Goal: Book appointment/travel/reservation

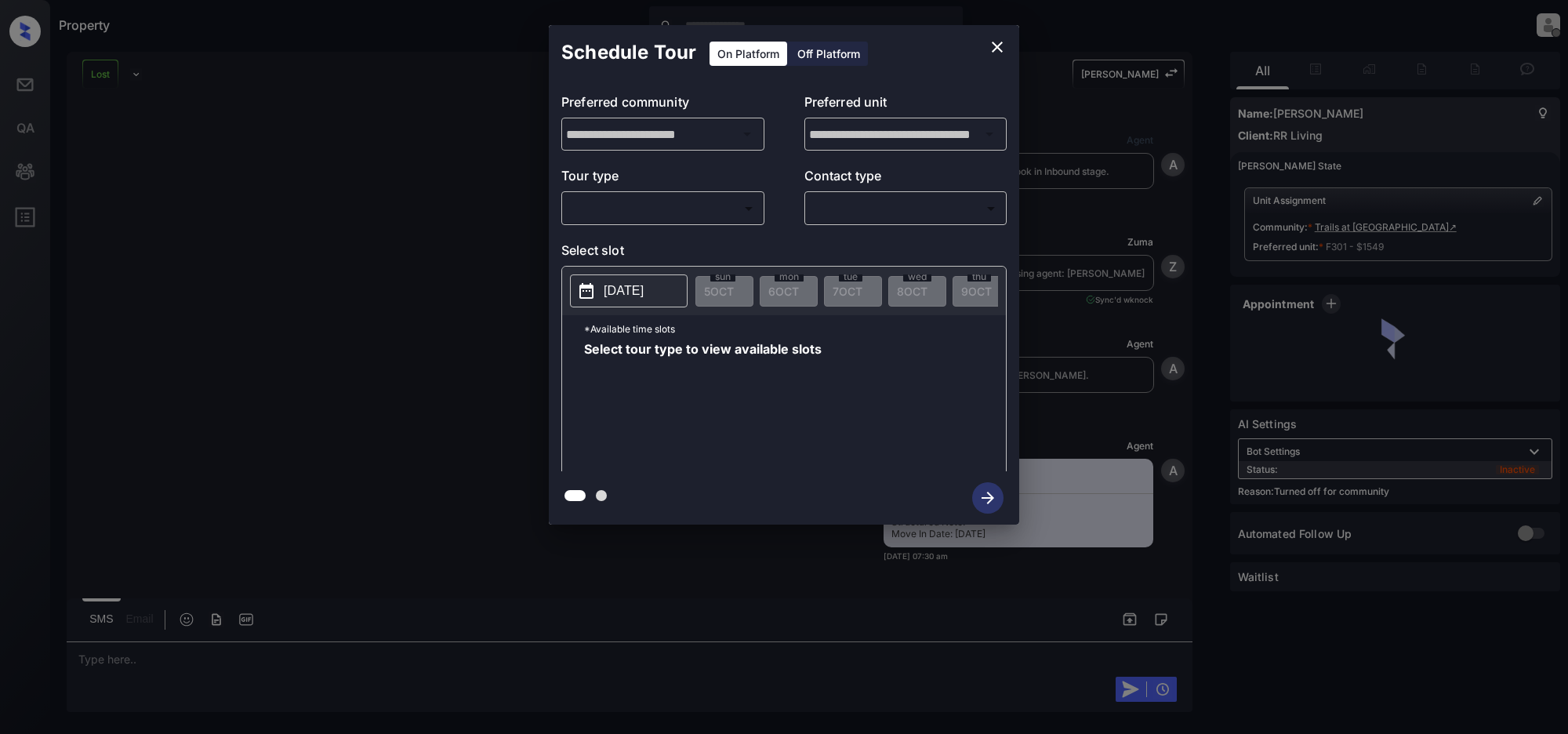
scroll to position [1052, 0]
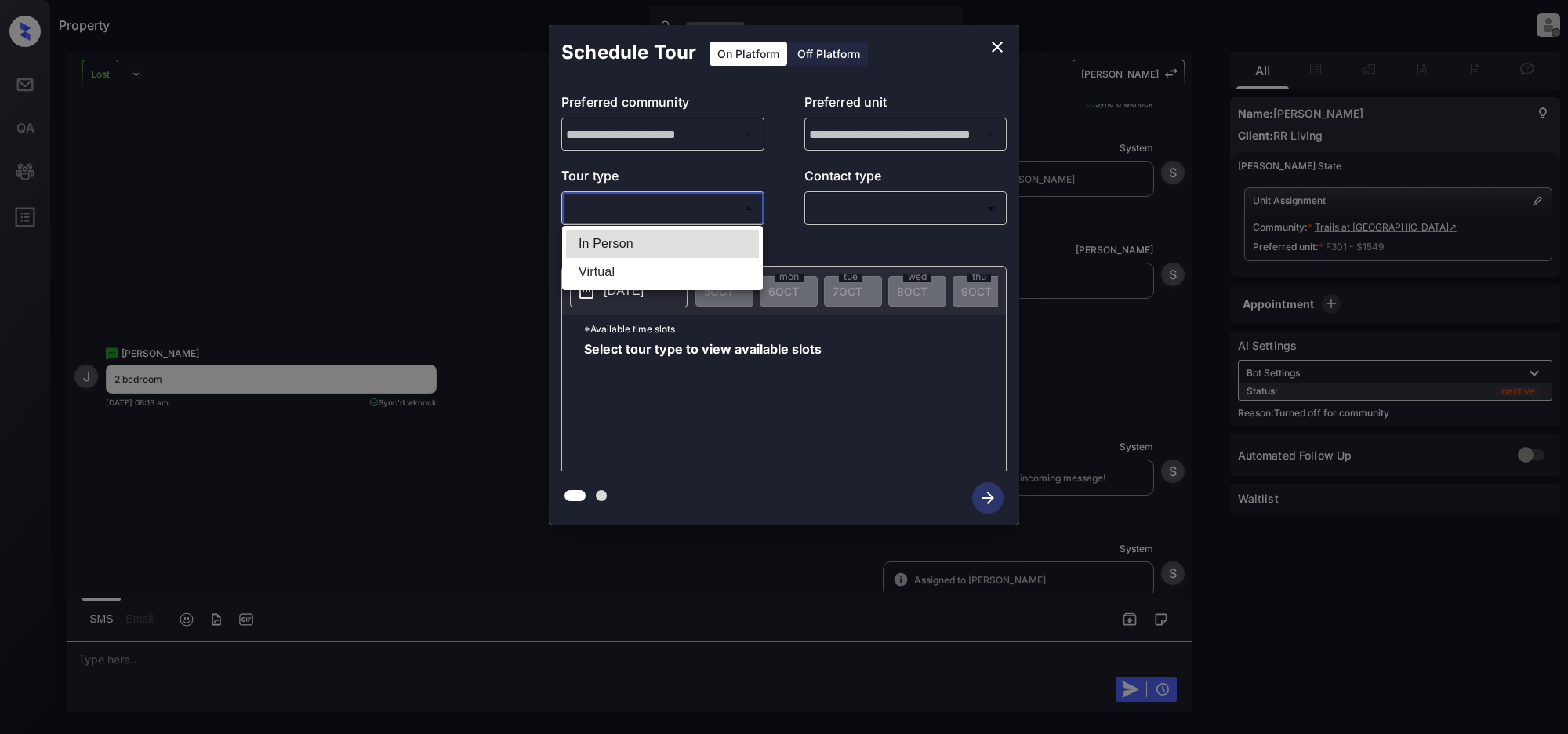
click at [688, 216] on body "Property [PERSON_NAME] Offline Set yourself online Set yourself on break Profil…" at bounding box center [784, 367] width 1568 height 734
drag, startPoint x: 599, startPoint y: 241, endPoint x: 886, endPoint y: 228, distance: 287.3
click at [601, 241] on li "In Person" at bounding box center [663, 243] width 193 height 28
type input "********"
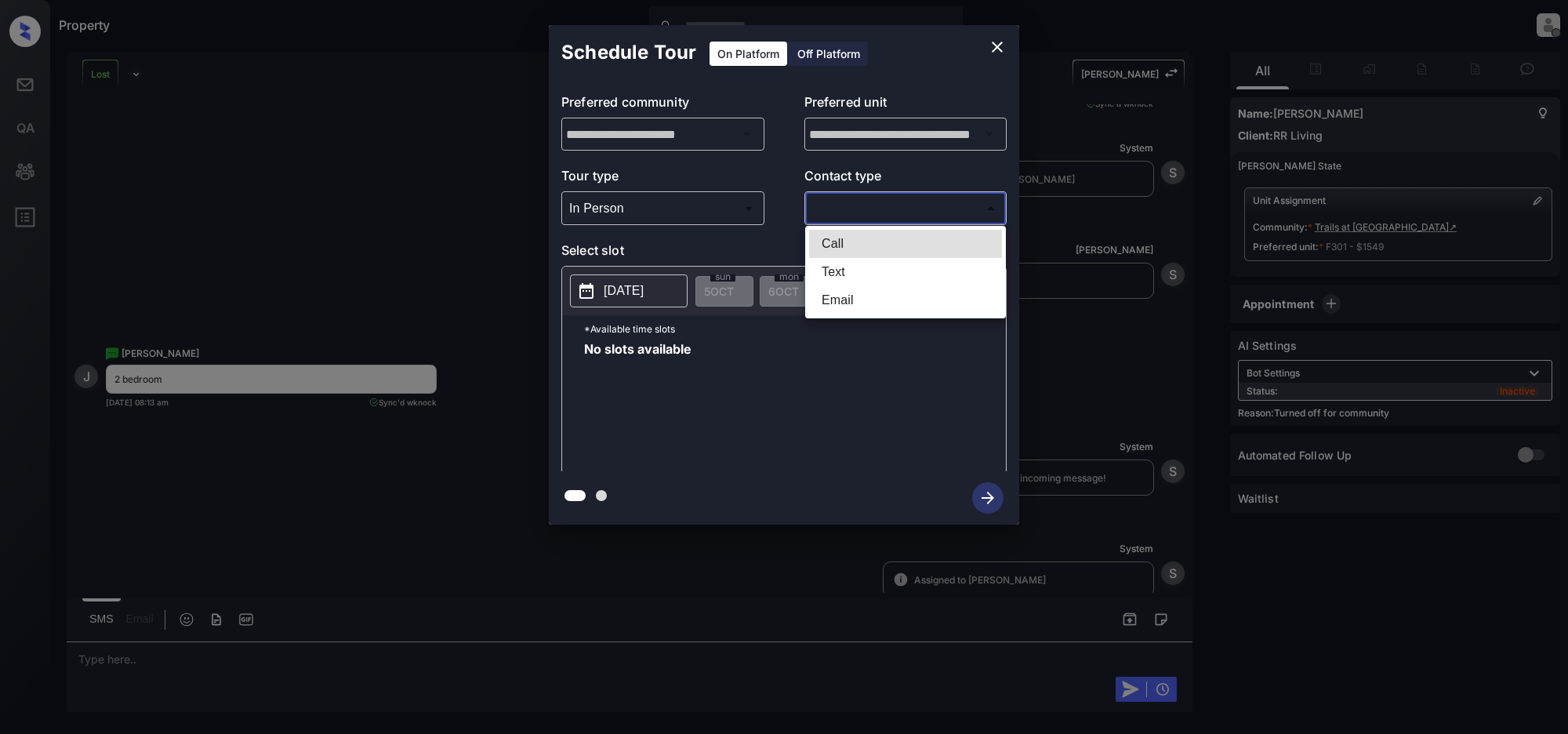
click at [867, 213] on body "Property [PERSON_NAME] Offline Set yourself online Set yourself on break Profil…" at bounding box center [784, 367] width 1568 height 734
drag, startPoint x: 840, startPoint y: 275, endPoint x: 918, endPoint y: 383, distance: 133.2
click at [839, 275] on li "Text" at bounding box center [905, 272] width 193 height 28
type input "****"
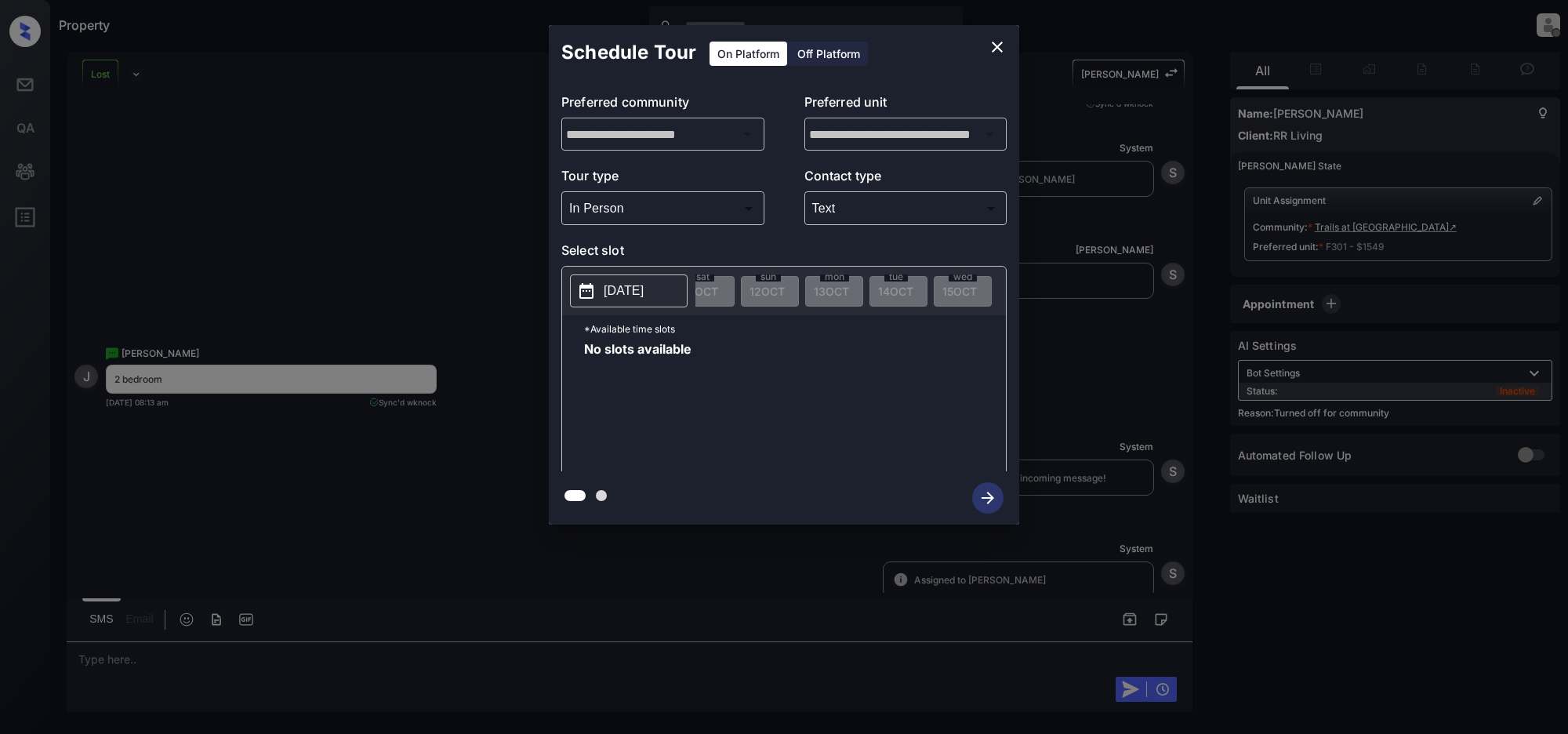
scroll to position [0, 470]
click at [1002, 47] on icon "close" at bounding box center [997, 47] width 19 height 19
